Goal: Check status

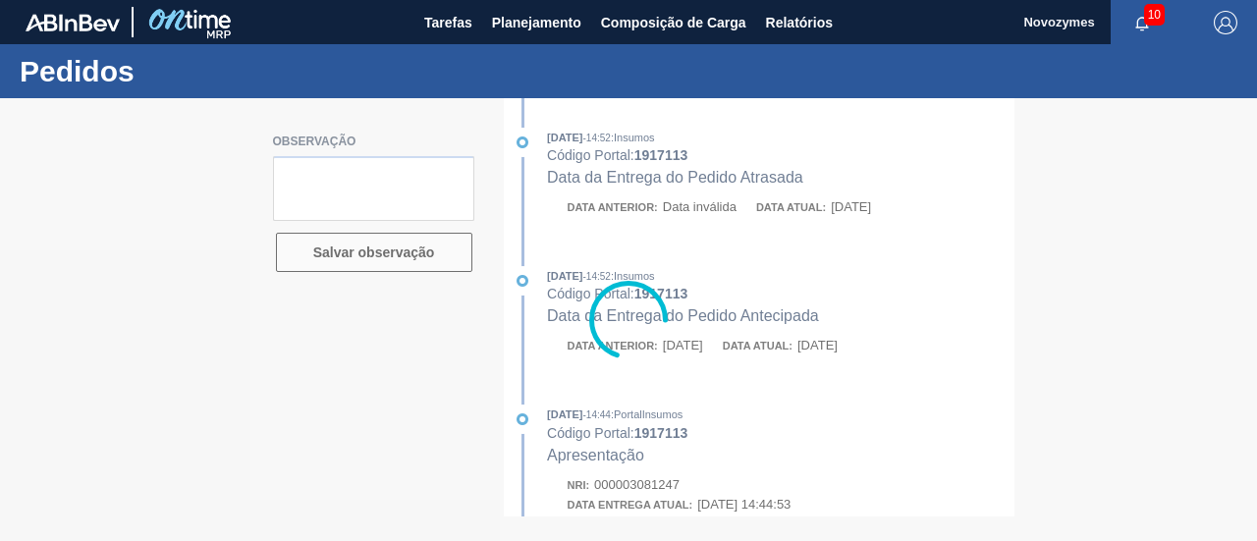
type textarea "[PERSON_NAME] será enviado em até 04/julho pois iniciaremos importação sob dema…"
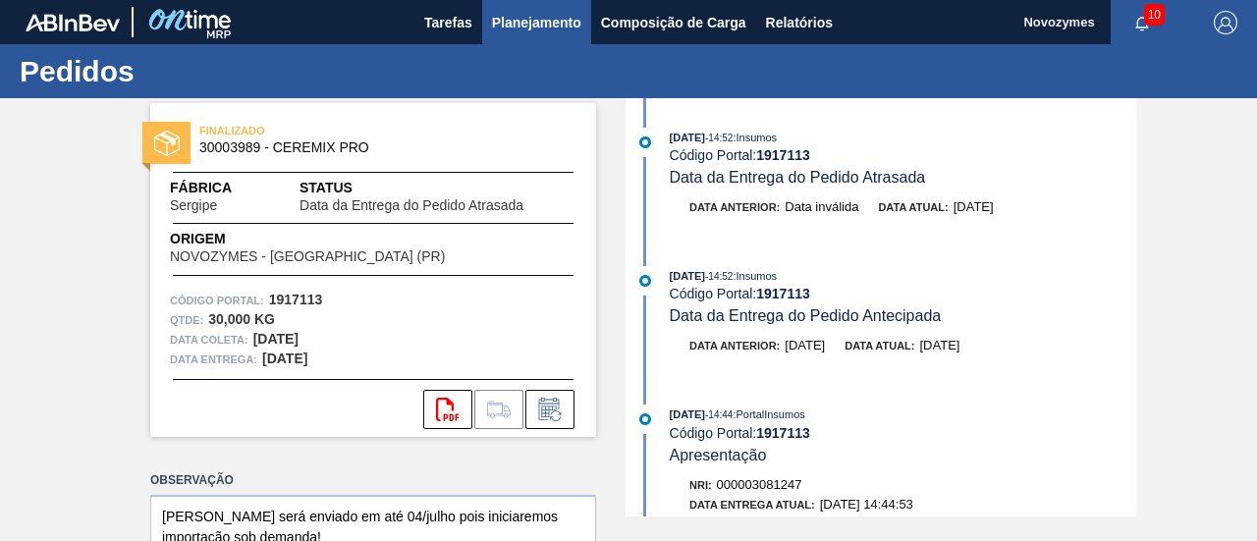
click at [540, 19] on span "Planejamento" at bounding box center [536, 23] width 89 height 24
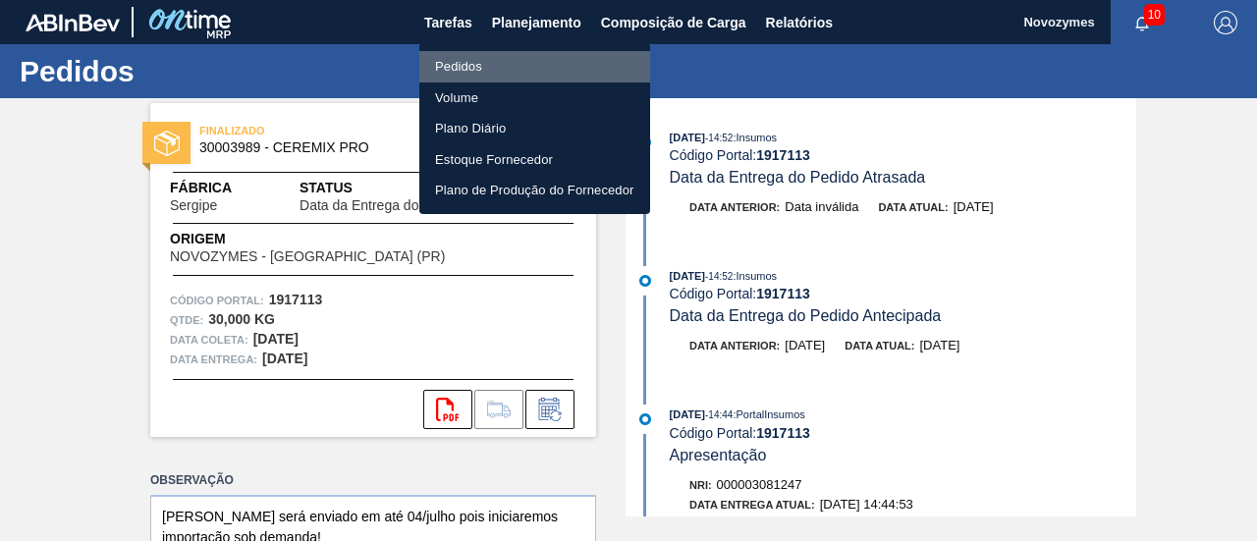
click at [556, 61] on li "Pedidos" at bounding box center [534, 66] width 231 height 31
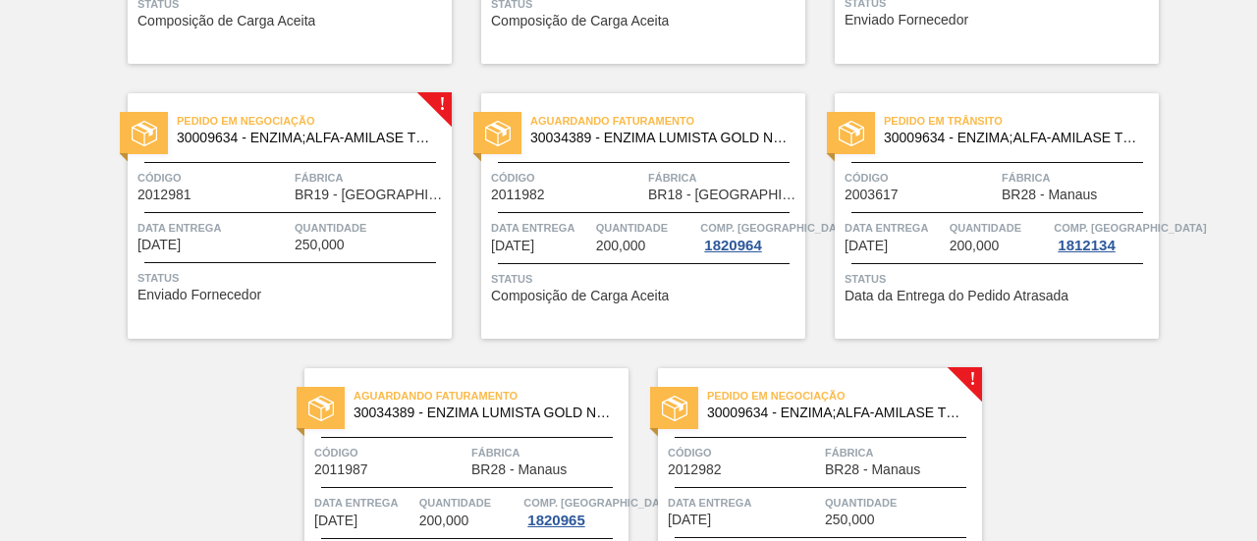
scroll to position [1601, 0]
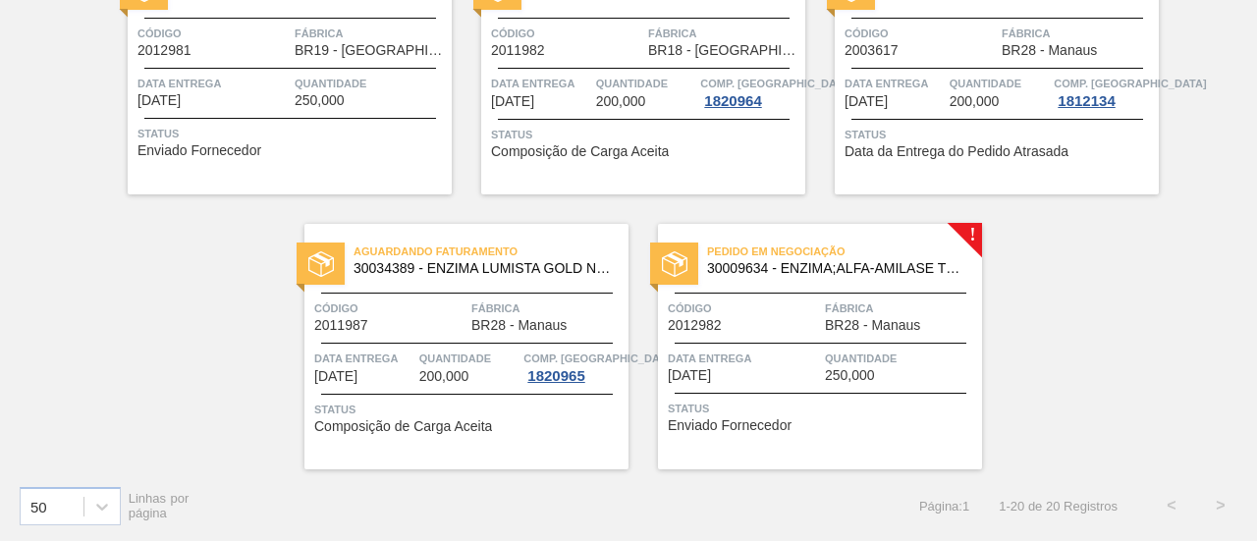
click at [743, 341] on div "Pedido em Negociação 30009634 - ENZIMA;ALFA-AMILASE TERMOESTÁVEL;TERMAMY Código…" at bounding box center [820, 347] width 324 height 246
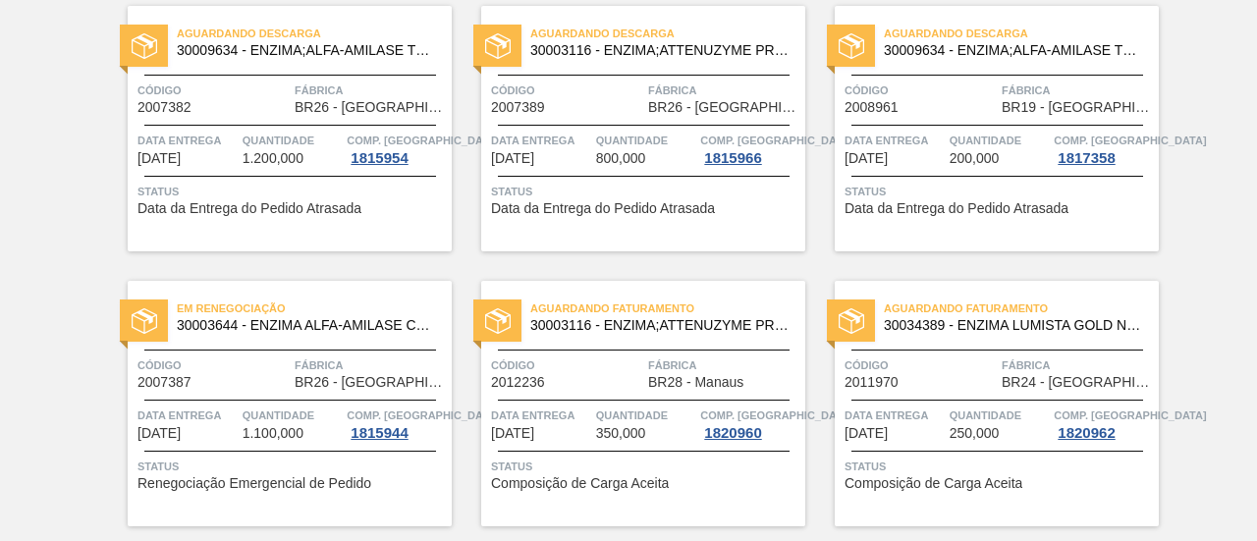
scroll to position [196, 0]
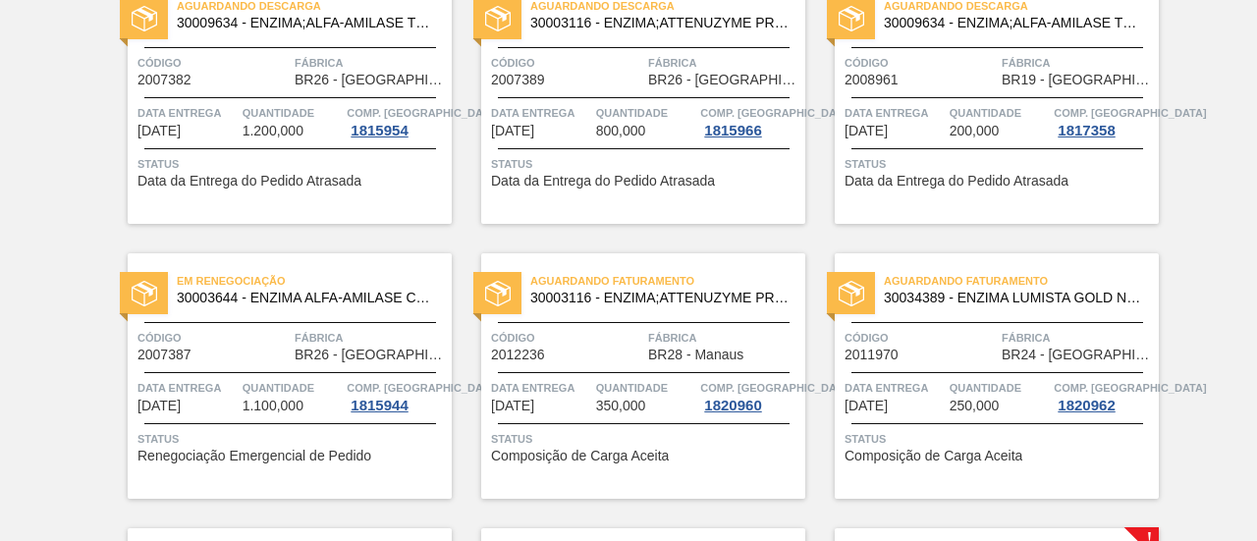
click at [561, 363] on div "Aguardando Faturamento 30003116 - ENZIMA;ATTENUZYME PRO;NOVOZYMES; Código 20122…" at bounding box center [643, 376] width 324 height 246
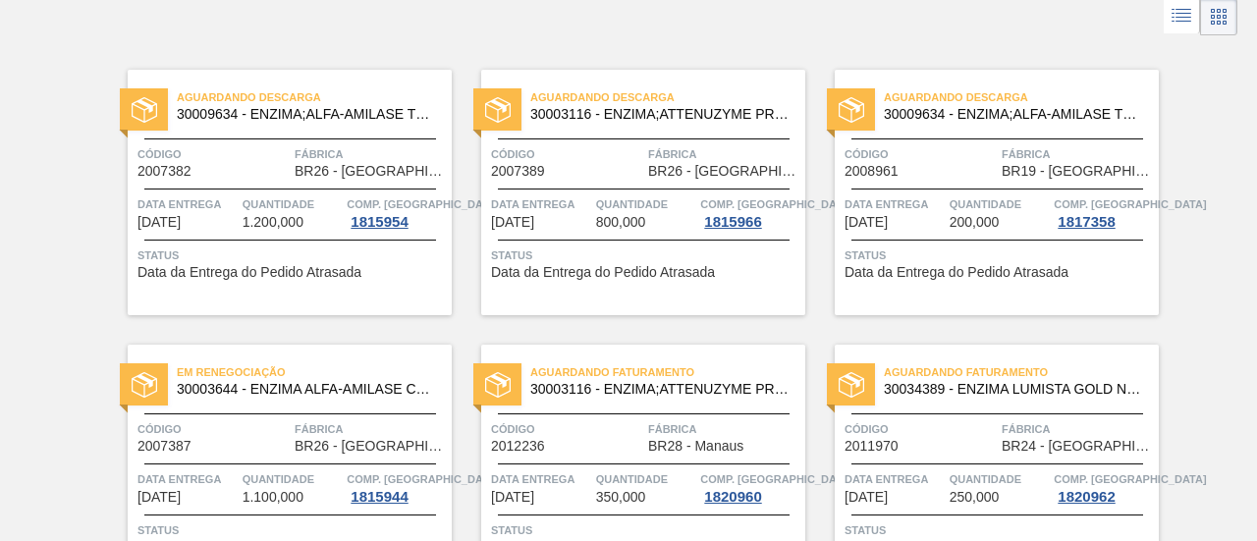
scroll to position [196, 0]
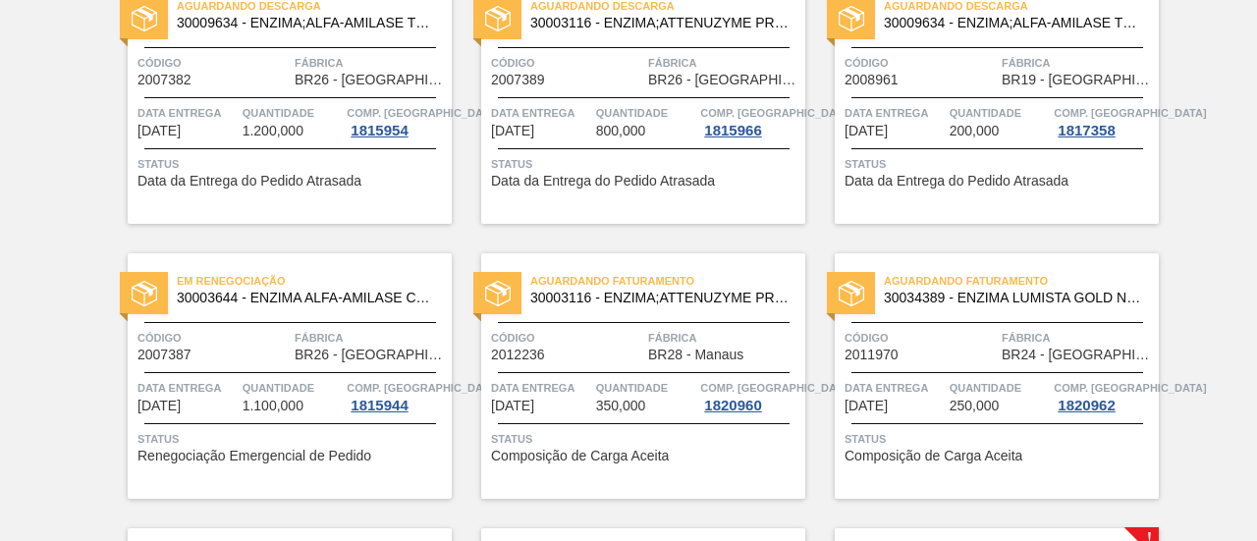
click at [897, 435] on span "Status" at bounding box center [999, 439] width 309 height 20
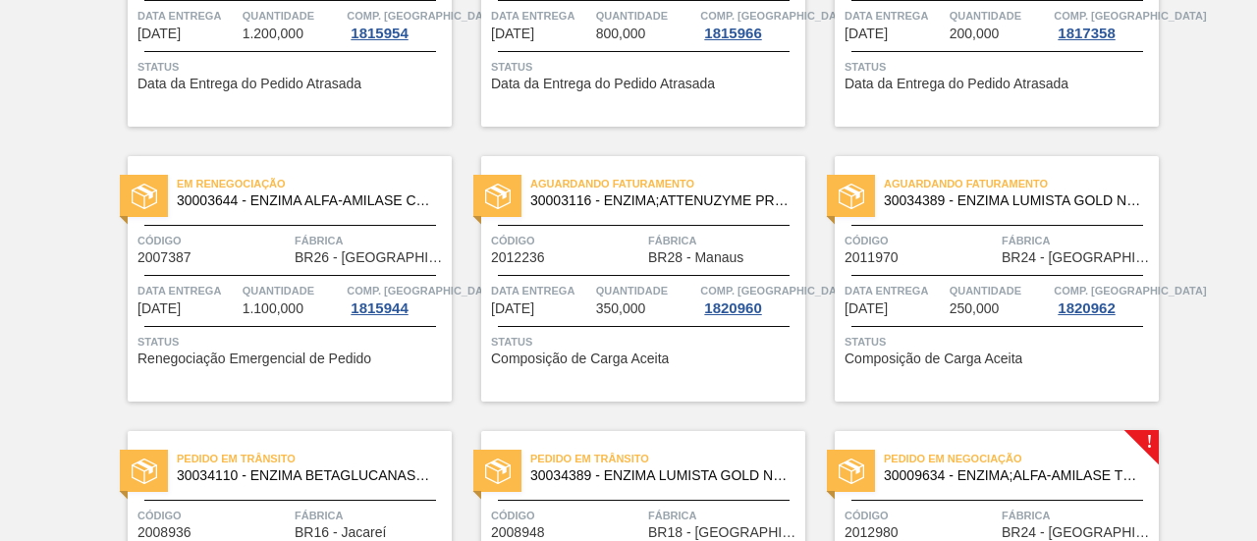
scroll to position [295, 0]
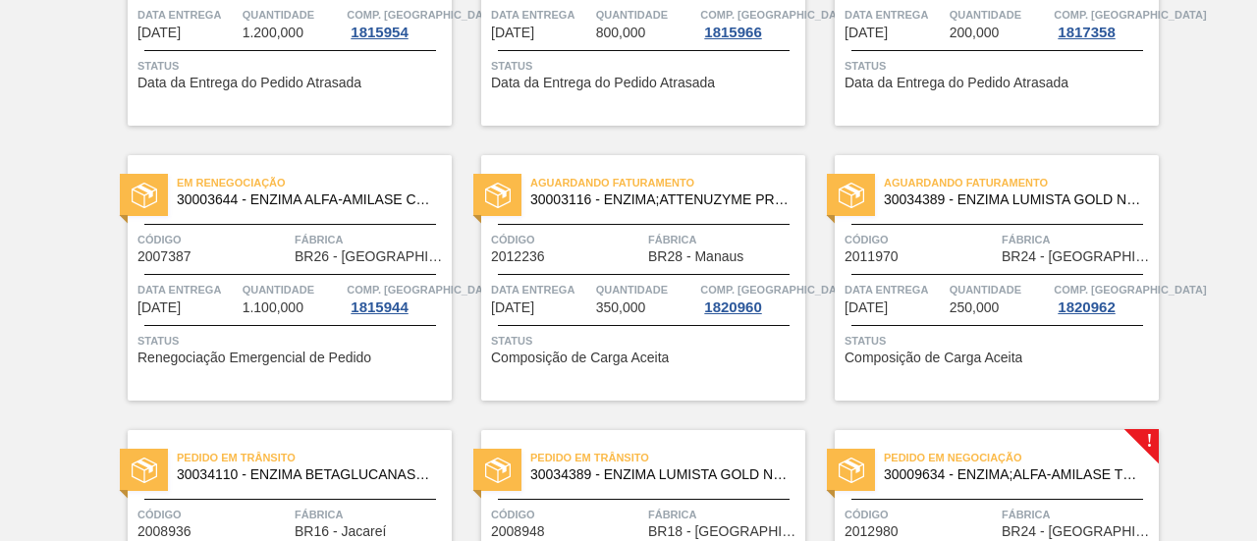
click at [950, 295] on span "Quantidade" at bounding box center [1000, 290] width 100 height 20
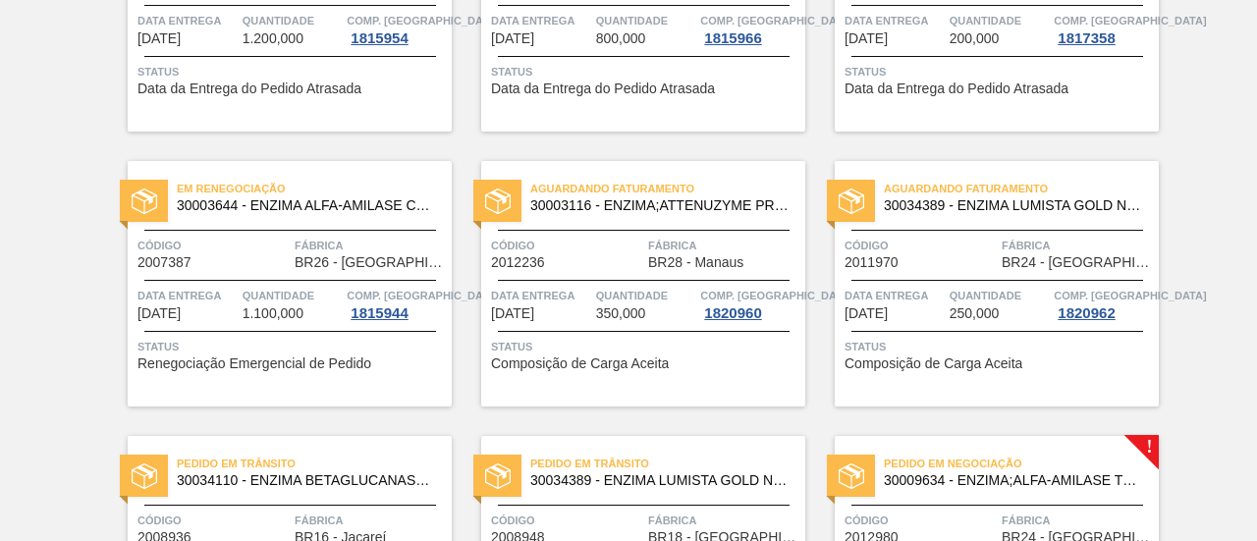
scroll to position [295, 0]
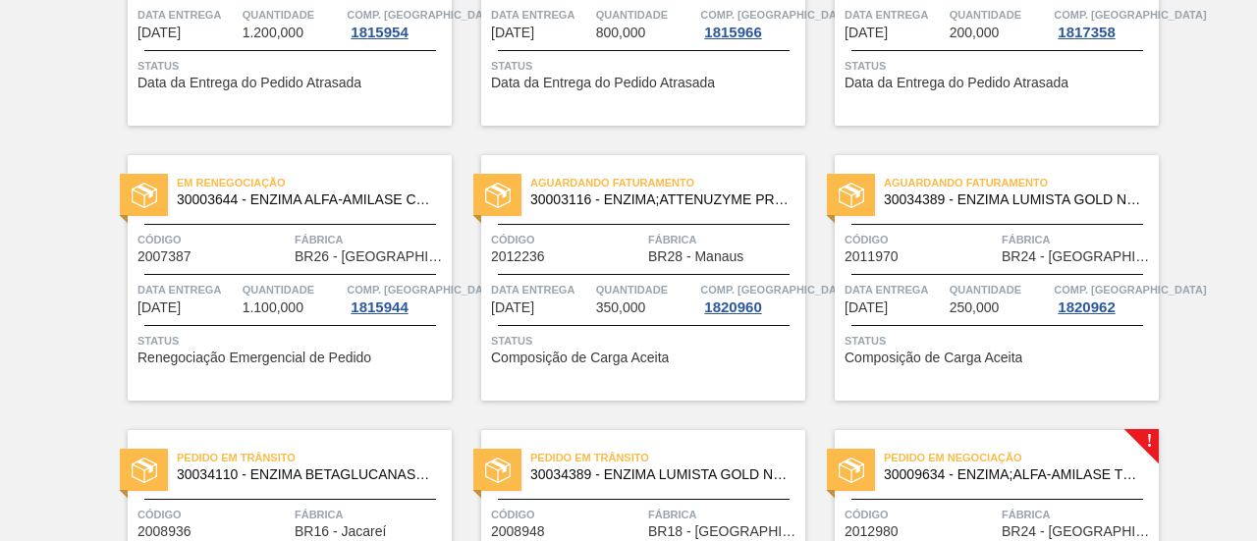
click at [1007, 284] on span "Quantidade" at bounding box center [1000, 290] width 100 height 20
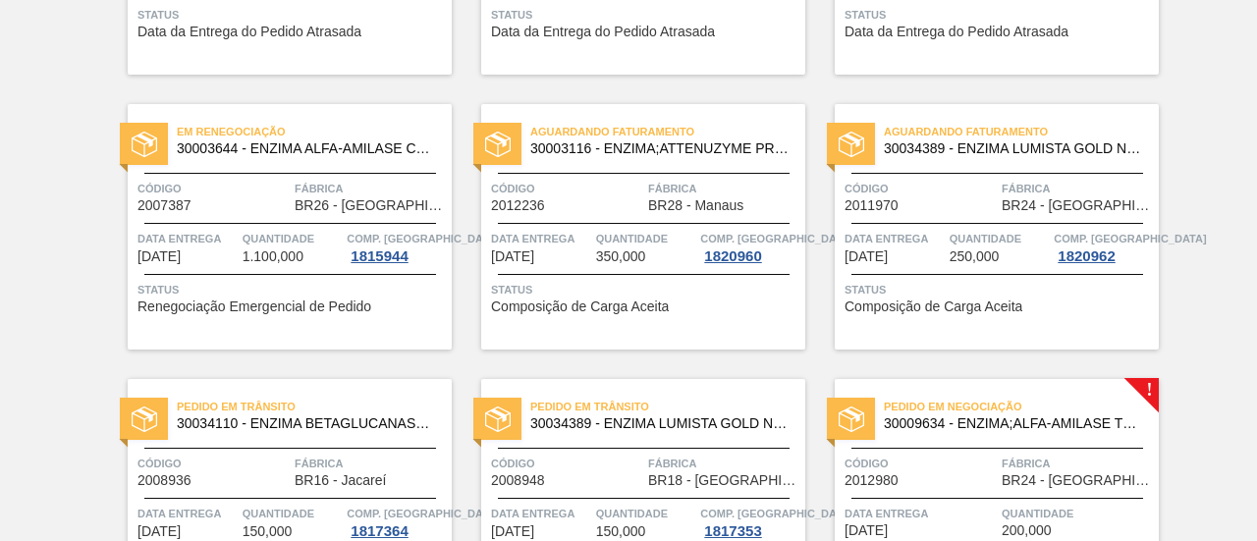
scroll to position [491, 0]
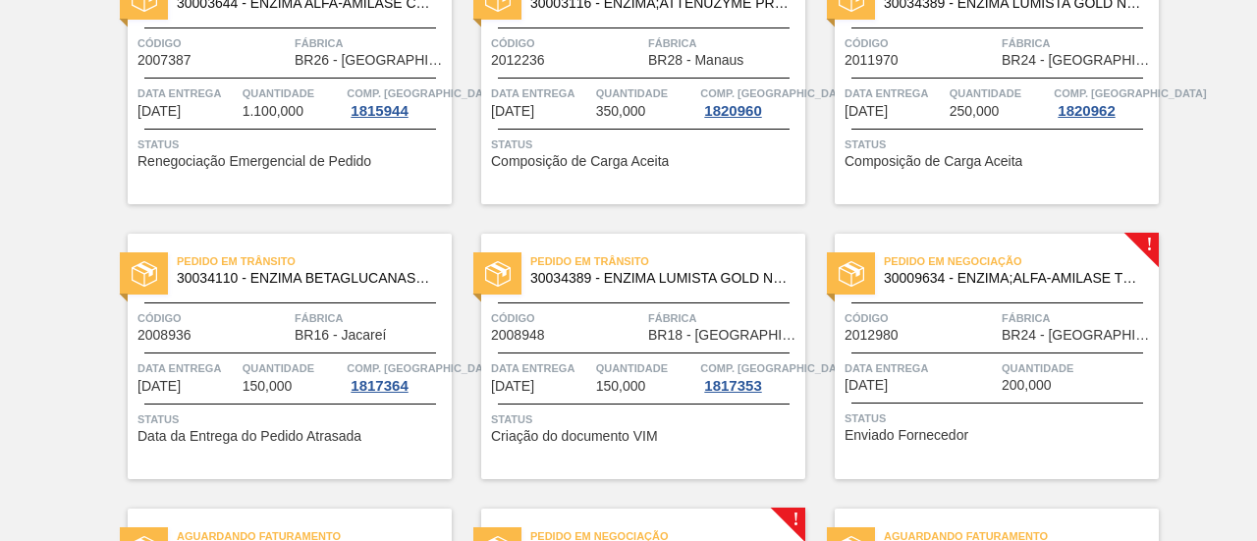
click at [308, 347] on div "Pedido em Trânsito 30034110 - ENZIMA BETAGLUCANASE ULTRAFLO PRIME Código 200893…" at bounding box center [290, 357] width 324 height 246
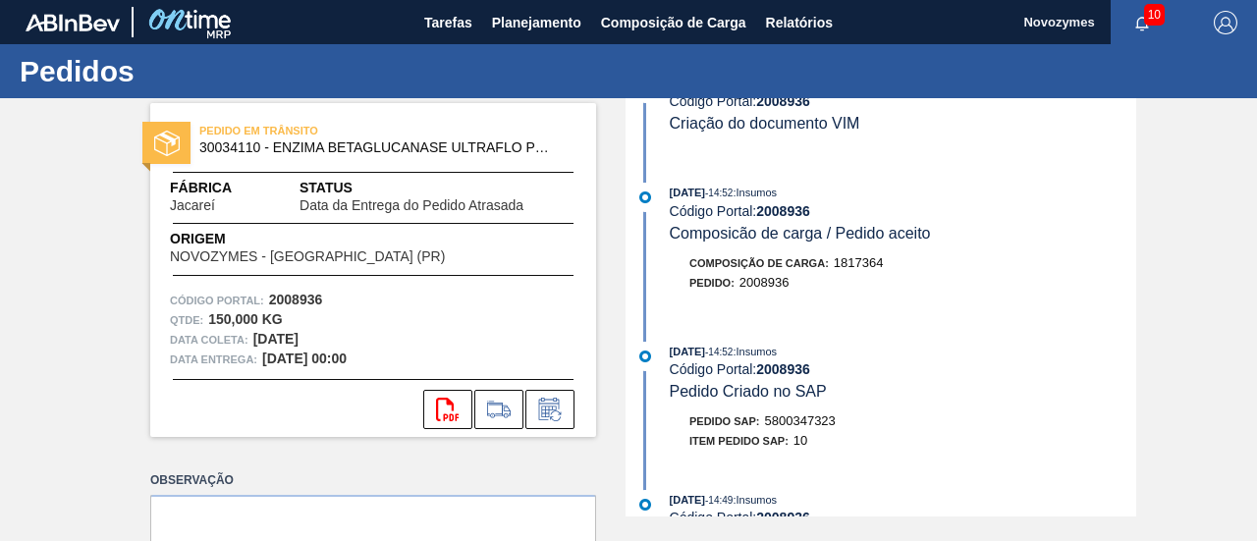
scroll to position [196, 0]
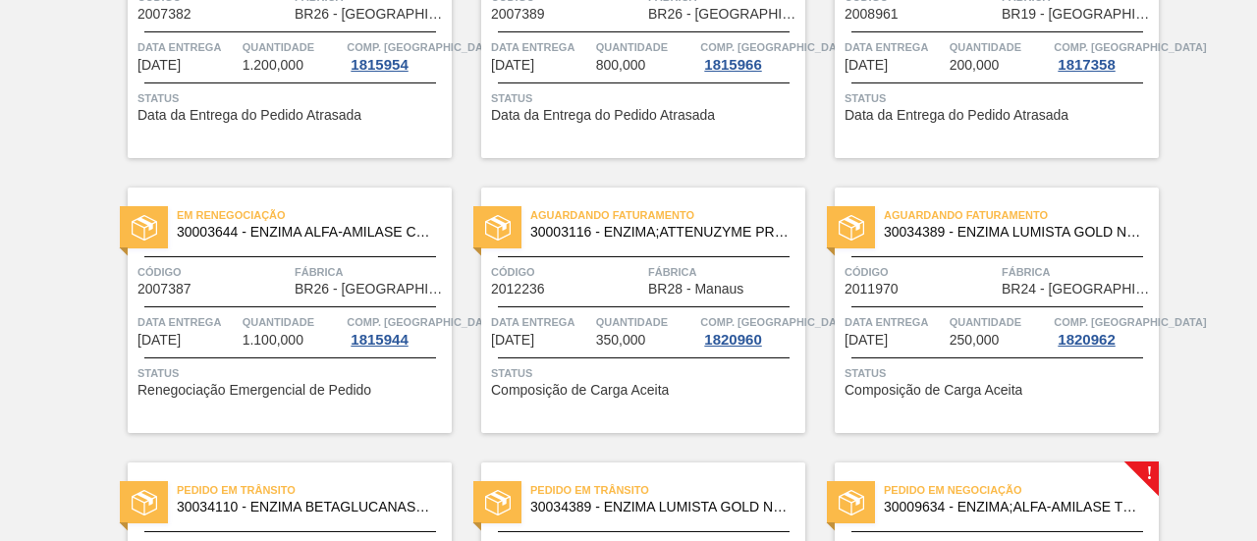
scroll to position [491, 0]
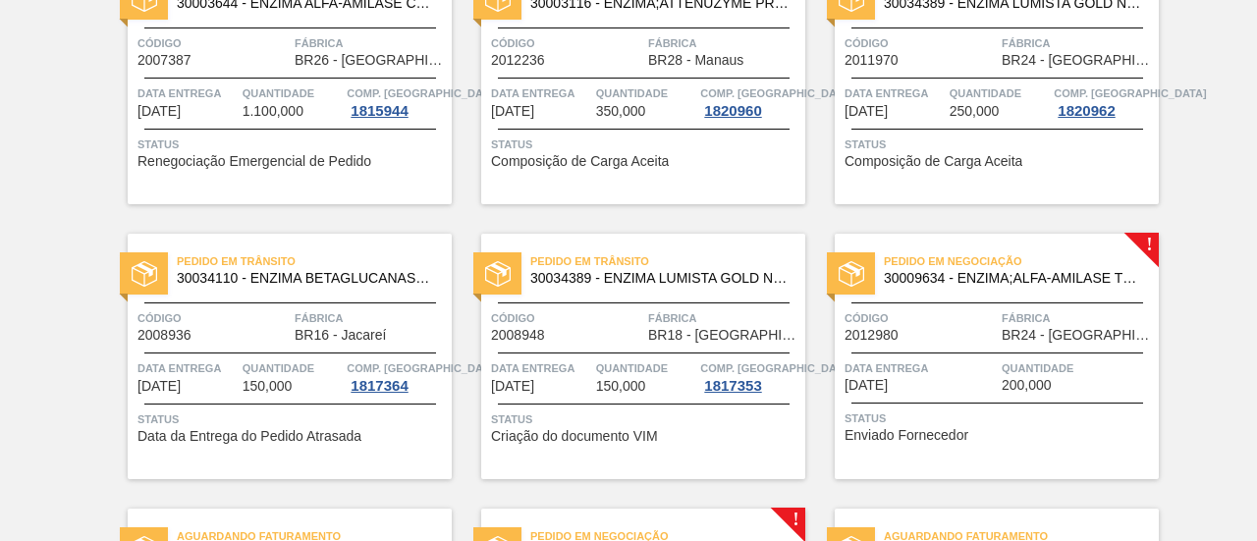
click at [272, 395] on div "Pedido em Trânsito 30034110 - ENZIMA BETAGLUCANASE ULTRAFLO PRIME Código 200893…" at bounding box center [290, 357] width 324 height 246
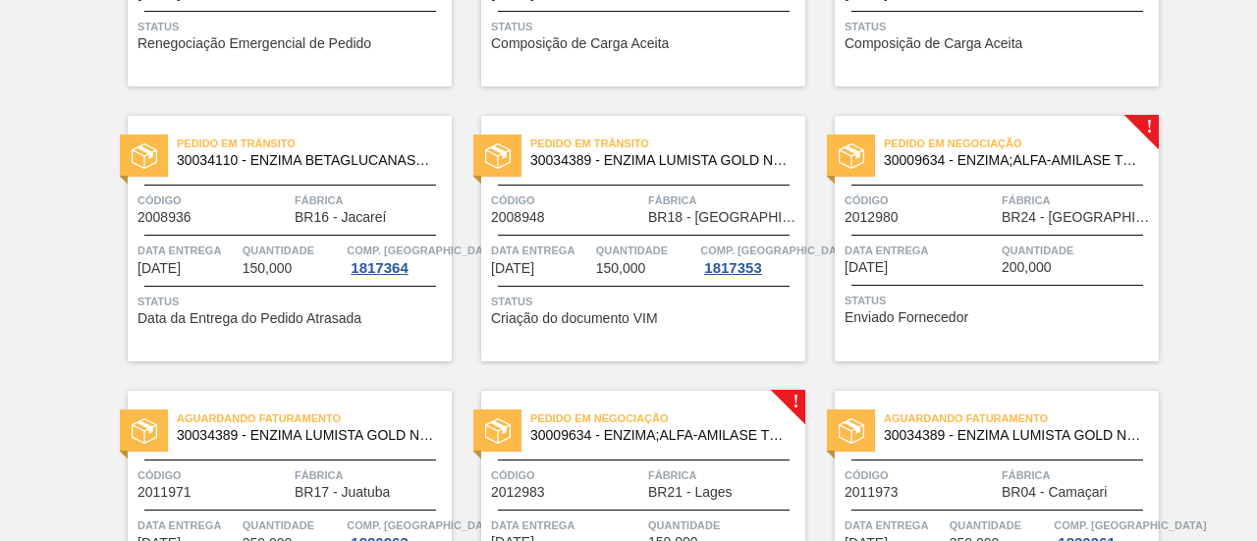
scroll to position [786, 0]
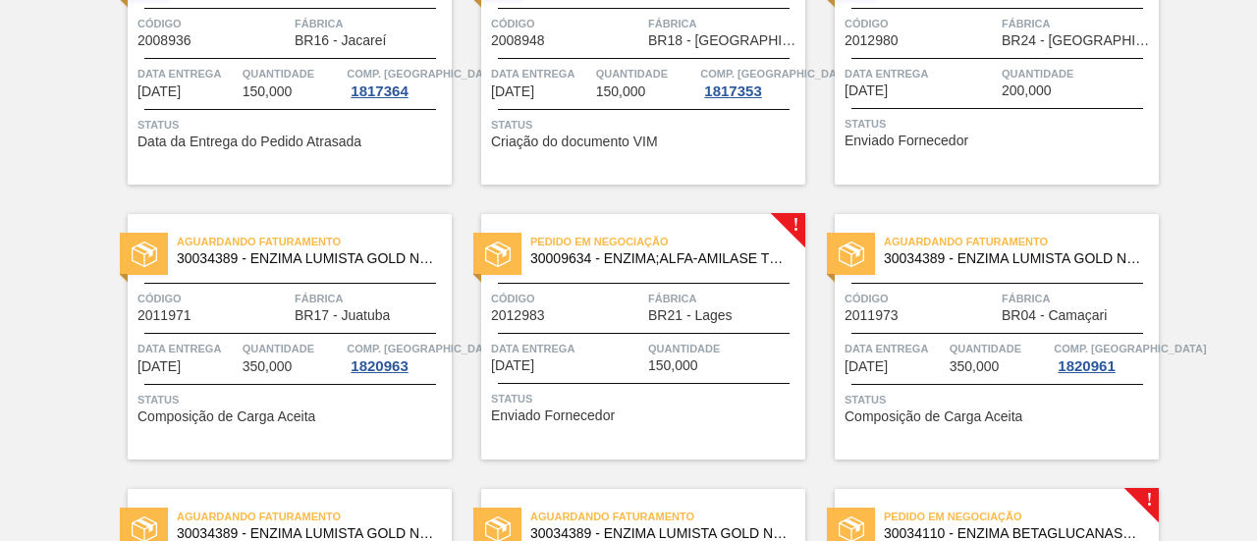
click at [269, 320] on div "Código 2011971" at bounding box center [214, 306] width 152 height 34
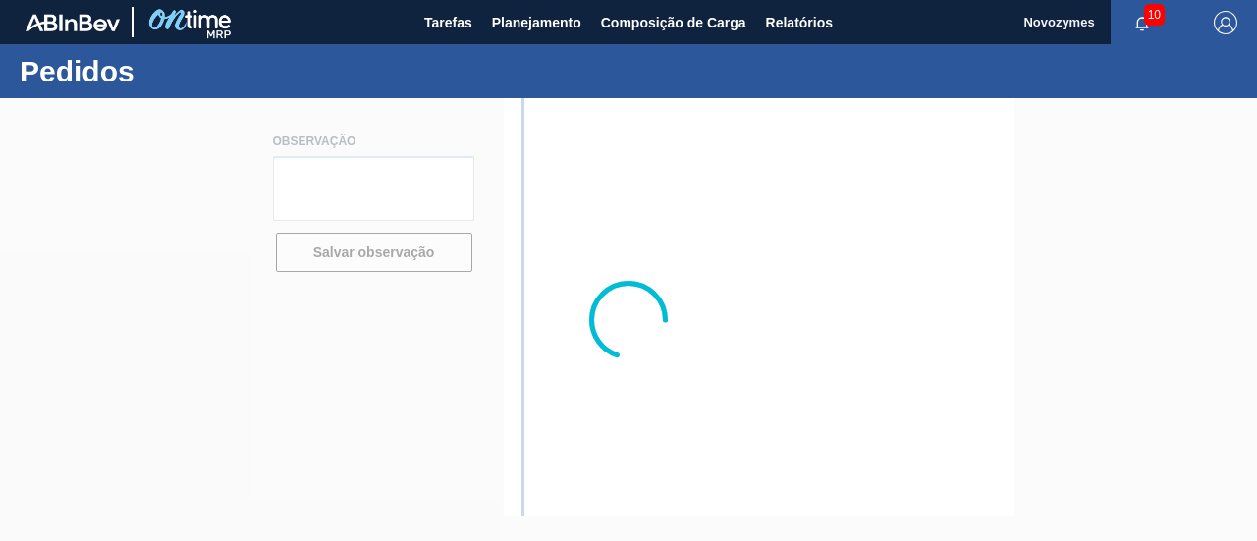
type textarea "[PERSON_NAME] será enviado em até 04/julho pois iniciaremos importação sob dema…"
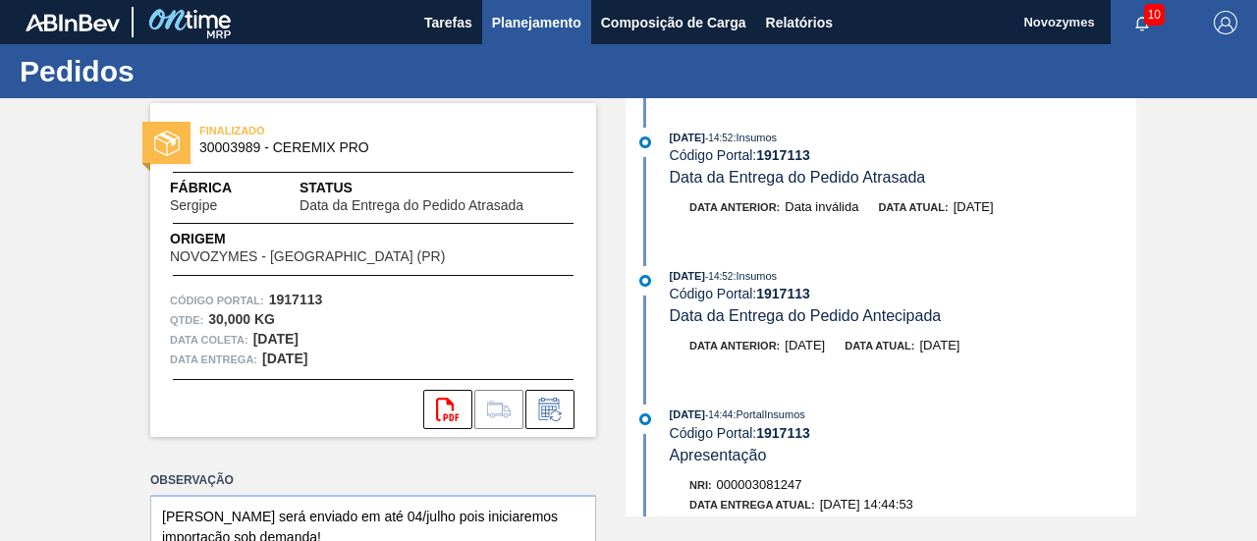
click at [528, 15] on span "Planejamento" at bounding box center [536, 23] width 89 height 24
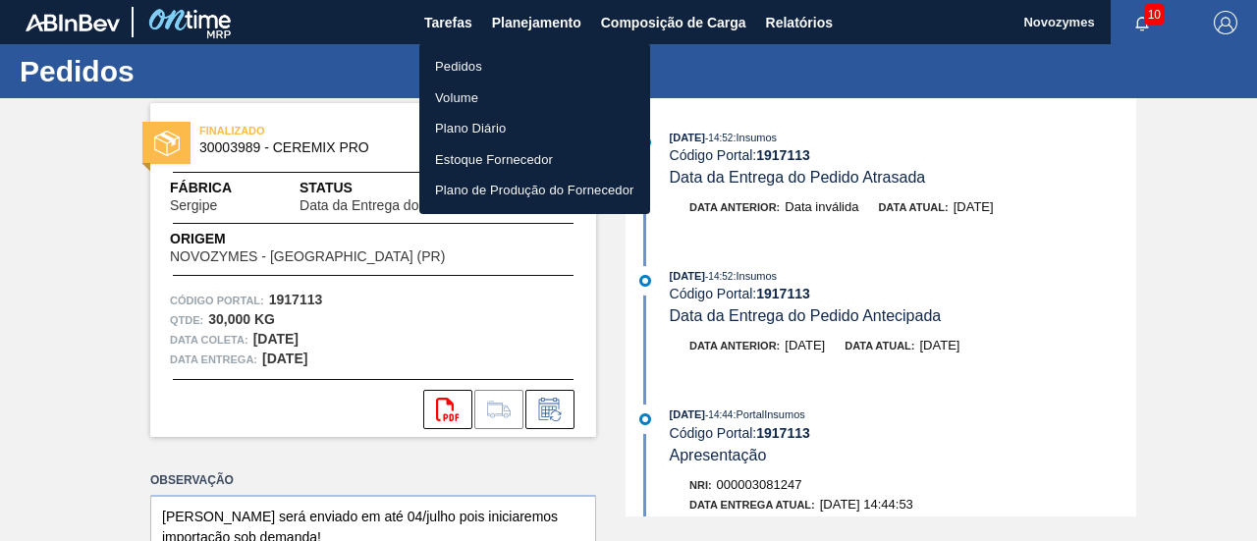
click at [521, 60] on li "Pedidos" at bounding box center [534, 66] width 231 height 31
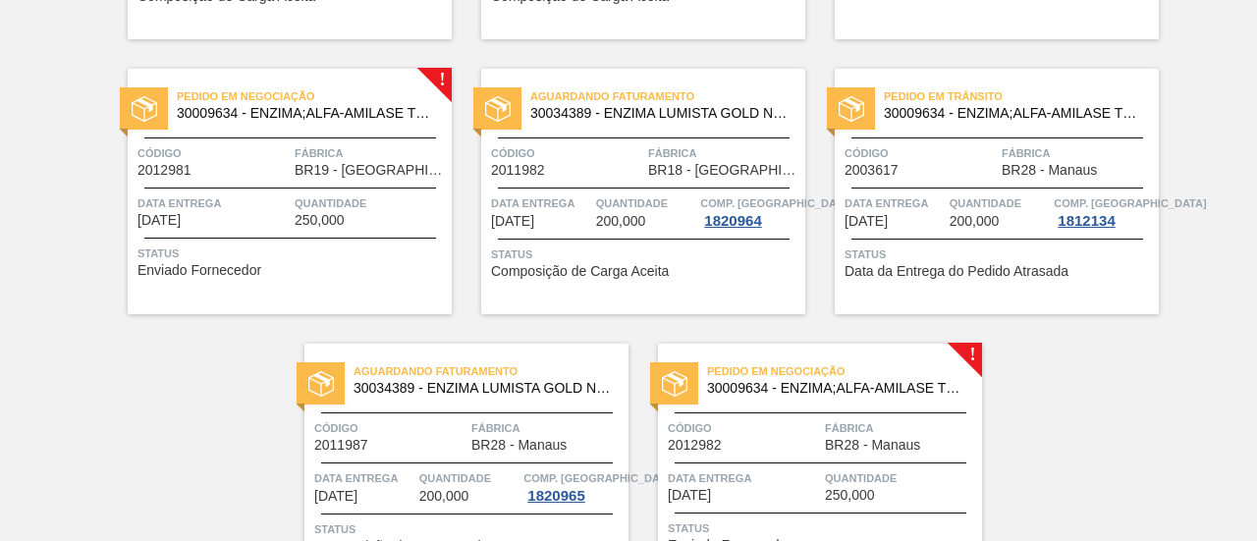
scroll to position [1601, 0]
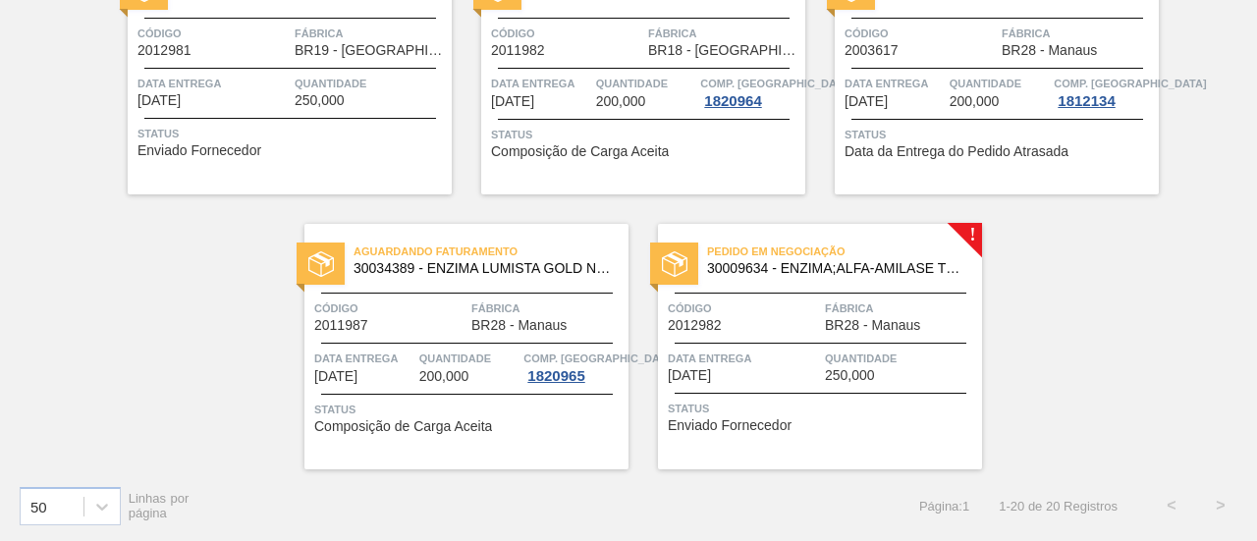
click at [414, 350] on div "Data entrega 25/09/2025 Quantidade 200,000 Comp. Carga 1820965" at bounding box center [466, 366] width 324 height 35
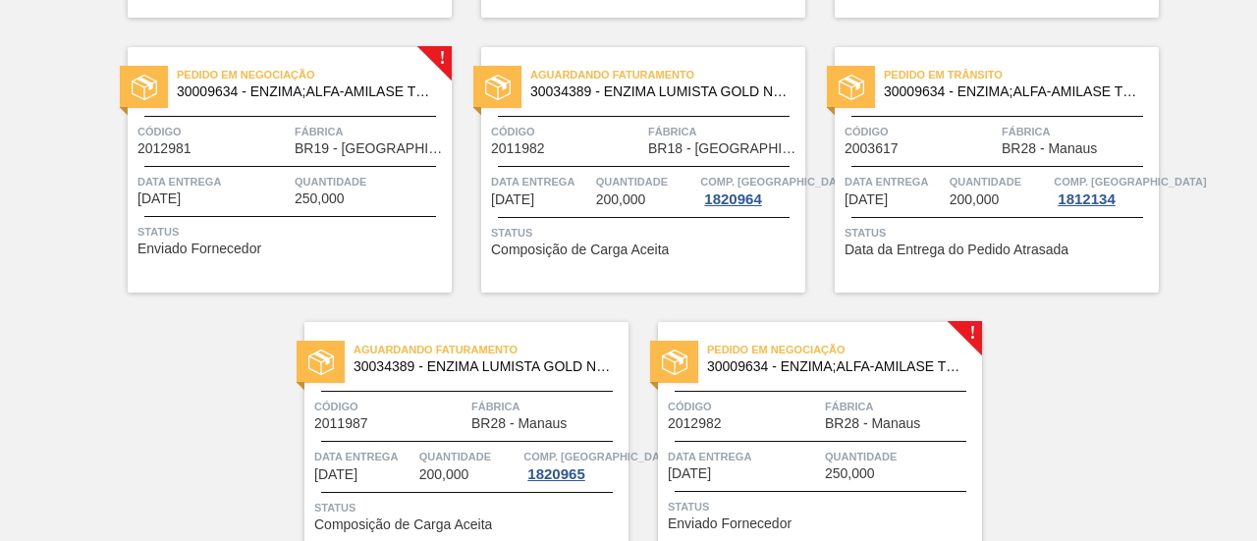
click at [1014, 193] on div "Quantidade 200,000" at bounding box center [1000, 189] width 100 height 35
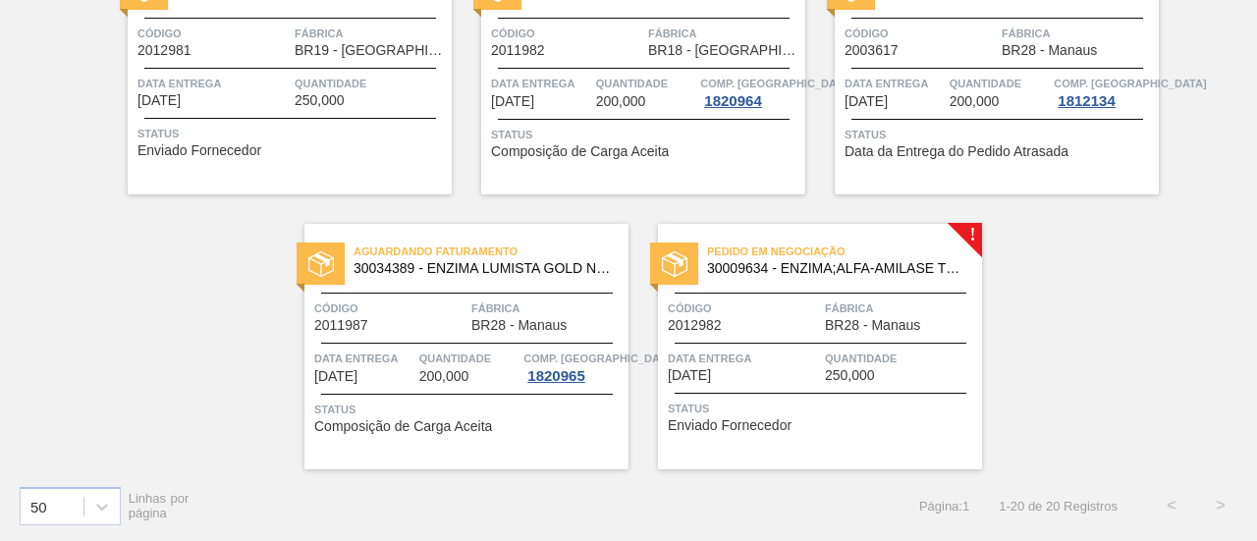
scroll to position [1405, 0]
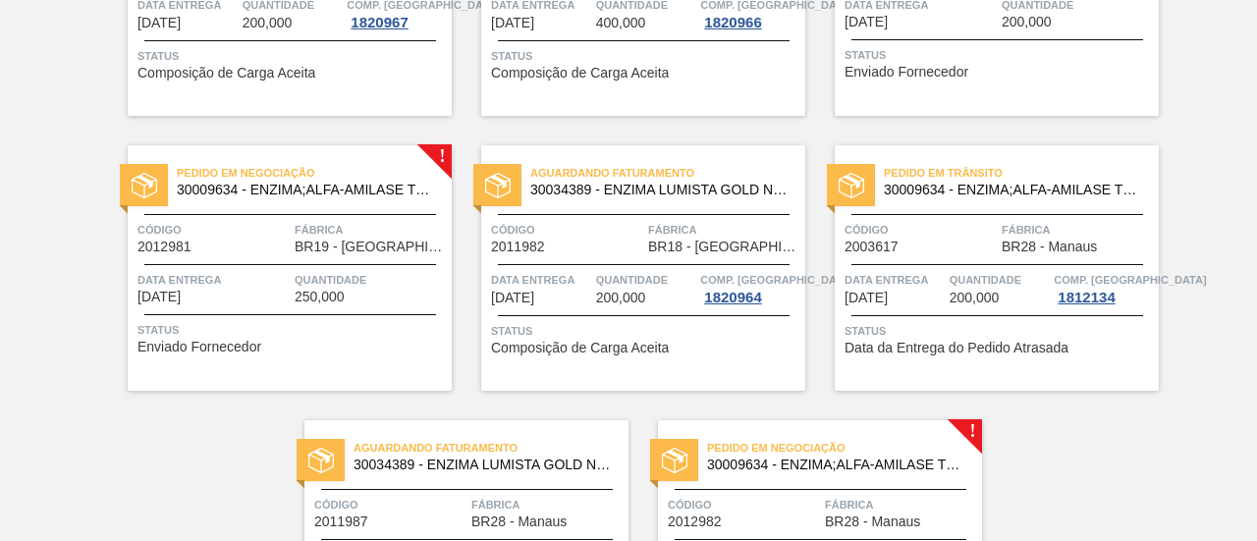
click at [643, 261] on div "Aguardando Faturamento 30034389 - ENZIMA LUMISTA GOLD NOVONESIS 25KG Código 201…" at bounding box center [643, 268] width 324 height 246
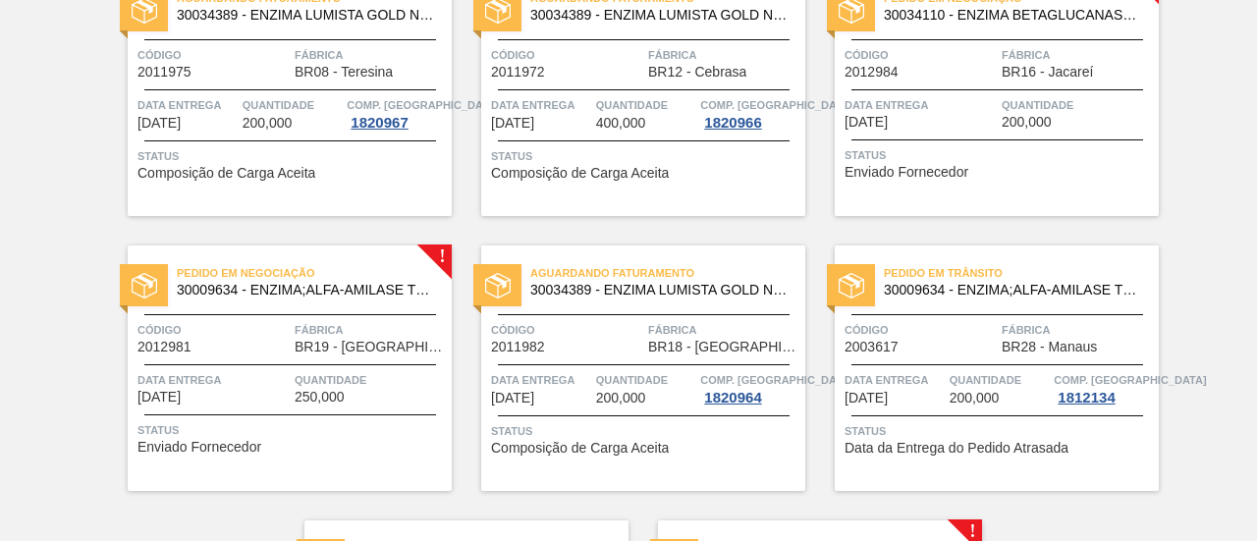
scroll to position [1208, 0]
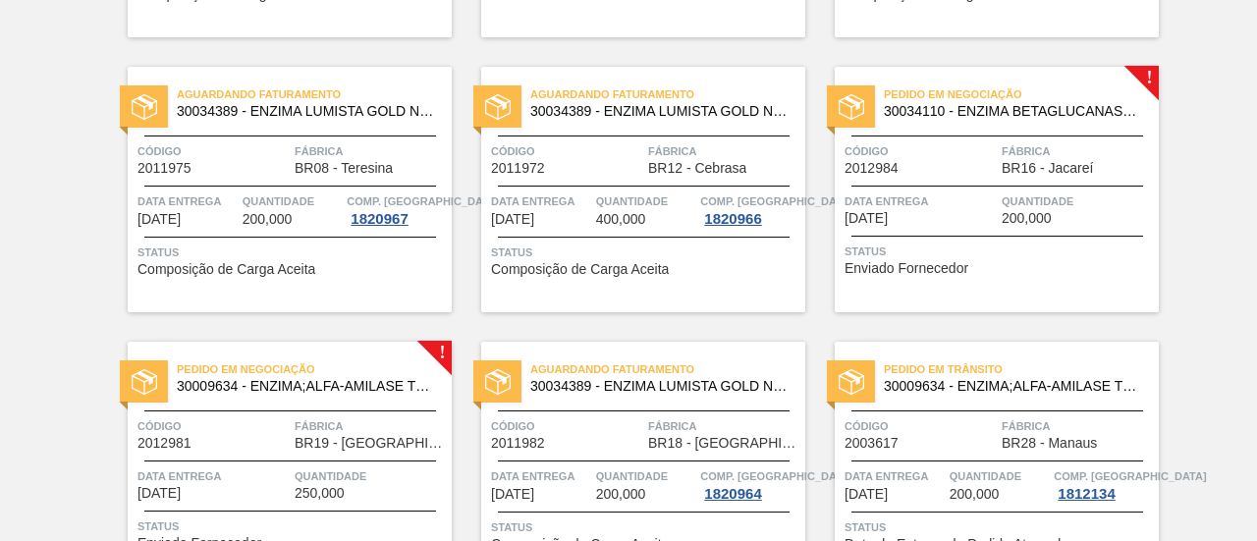
click at [602, 216] on span "400,000" at bounding box center [621, 219] width 50 height 15
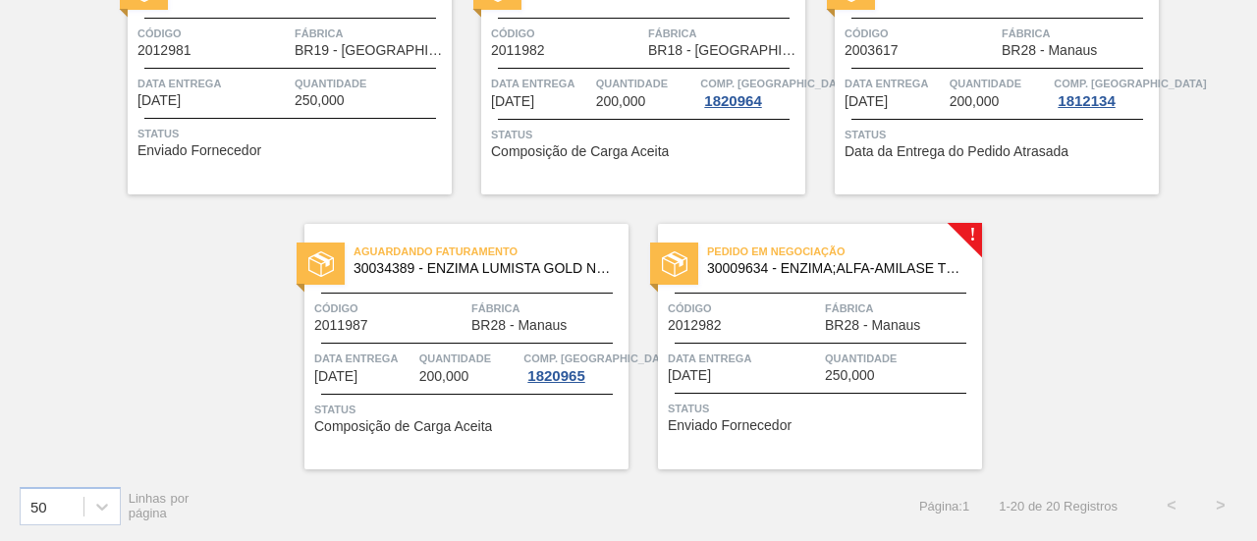
scroll to position [1208, 0]
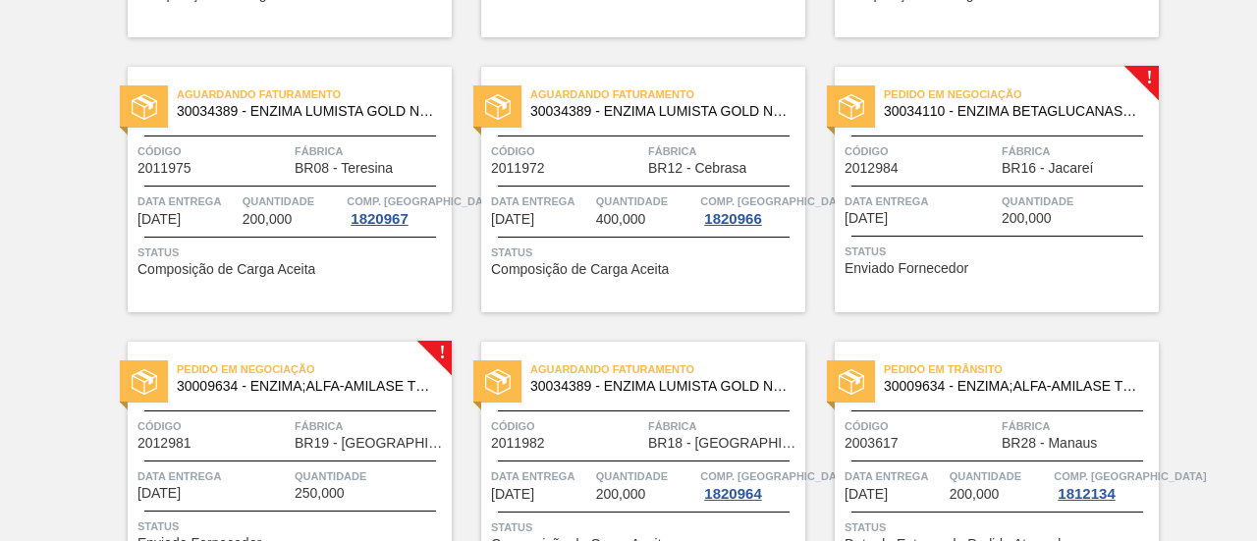
click at [337, 192] on span "Quantidade" at bounding box center [293, 202] width 100 height 20
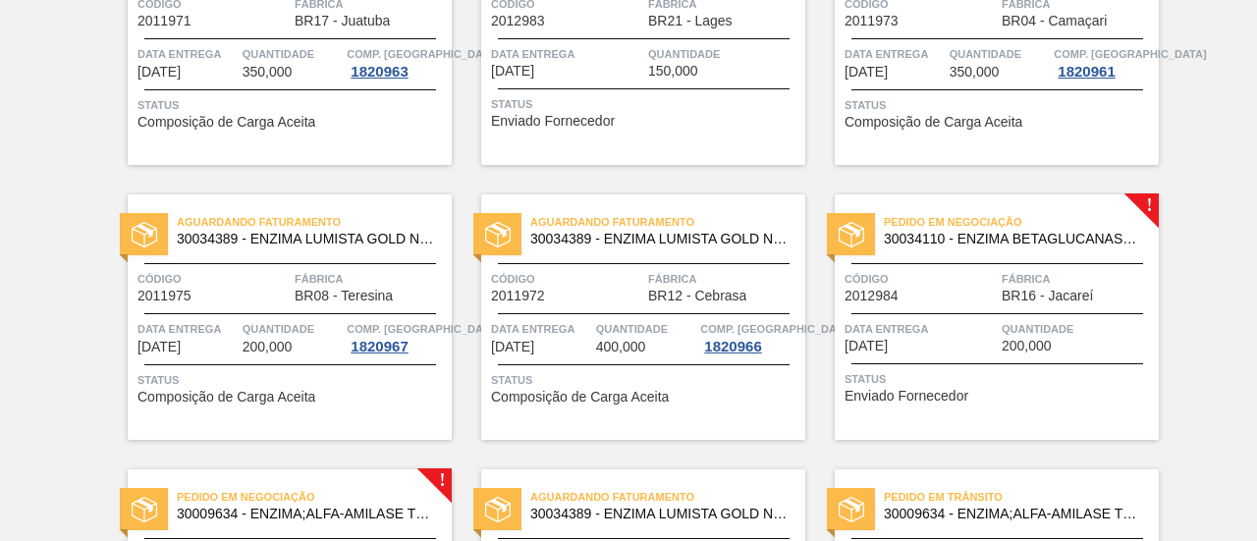
scroll to position [982, 0]
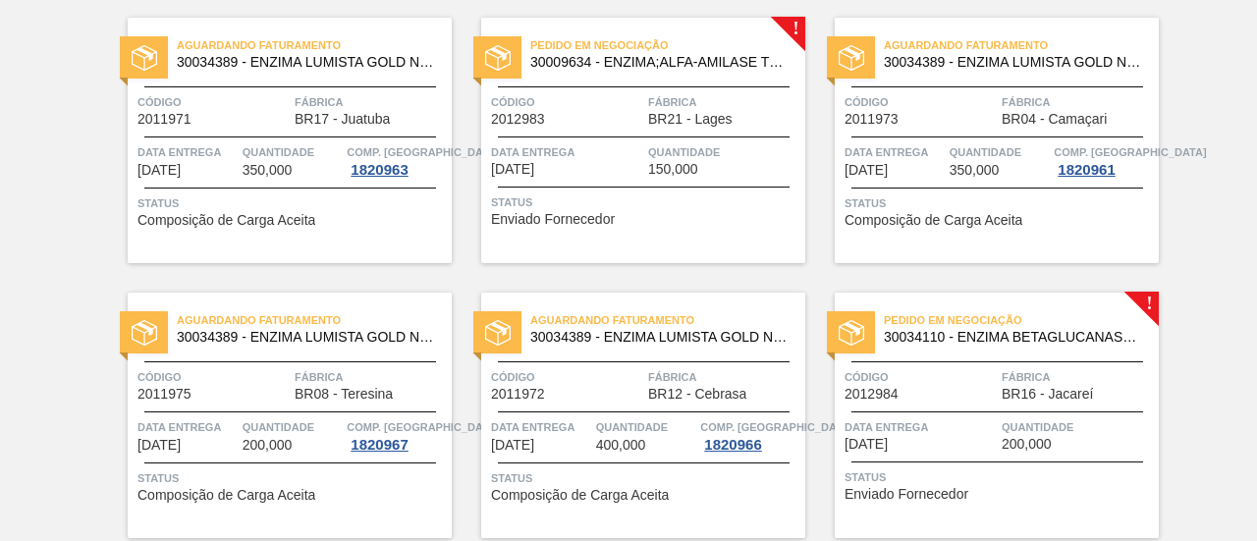
click at [935, 163] on div "Data entrega 04/09/2025" at bounding box center [895, 159] width 100 height 35
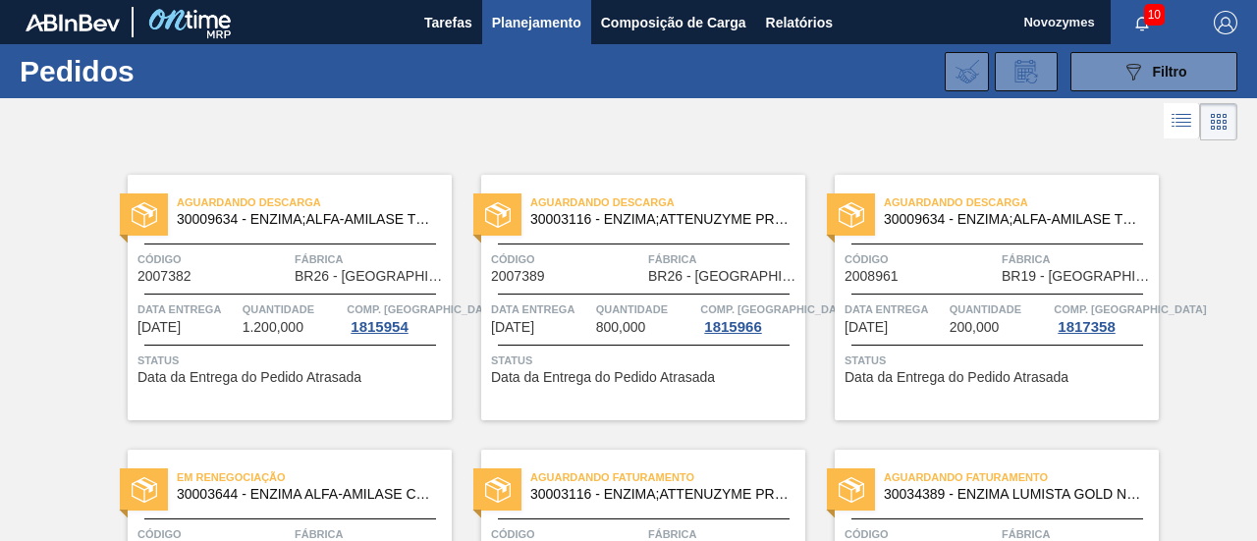
scroll to position [196, 0]
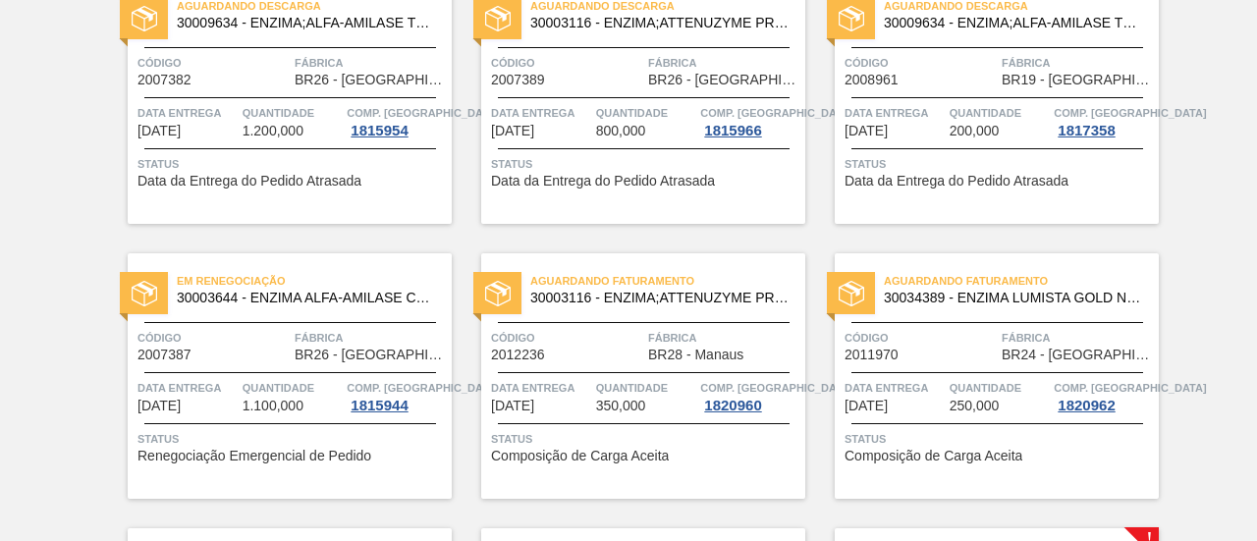
click at [599, 362] on div "Aguardando Faturamento 30003116 - ENZIMA;ATTENUZYME PRO;NOVOZYMES; Código 20122…" at bounding box center [643, 376] width 324 height 246
